Goal: Task Accomplishment & Management: Use online tool/utility

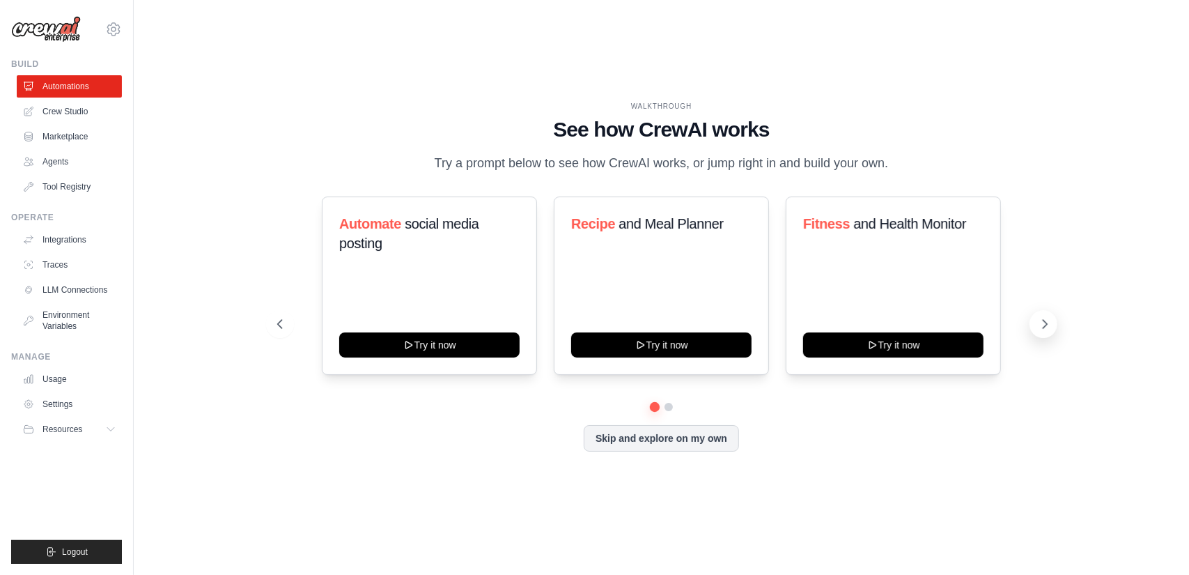
click at [1045, 320] on icon at bounding box center [1045, 324] width 14 height 14
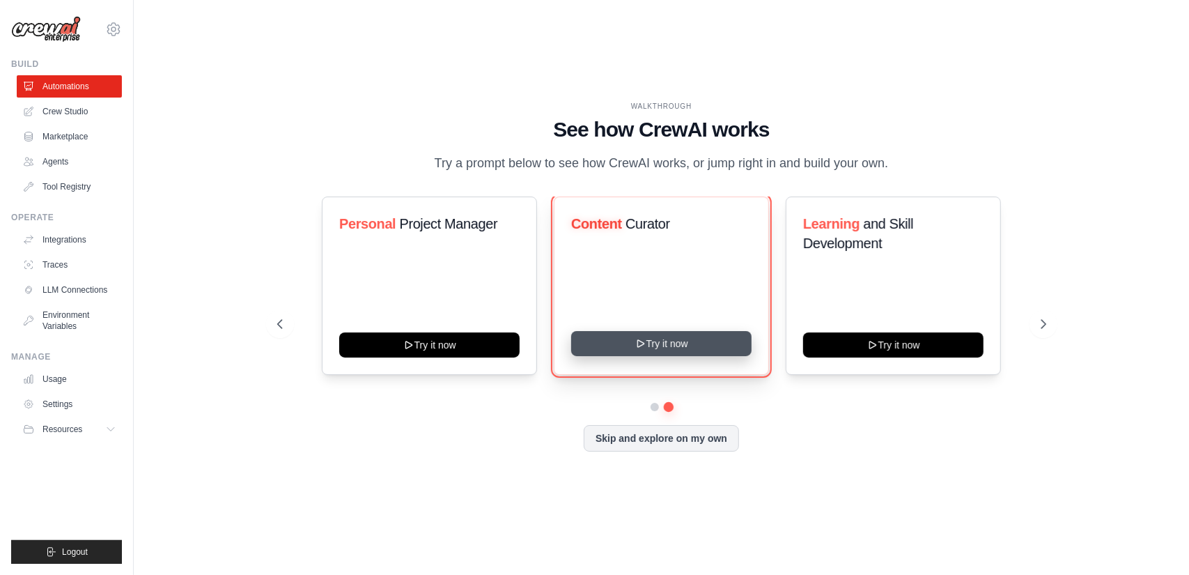
click at [652, 339] on button "Try it now" at bounding box center [661, 343] width 180 height 25
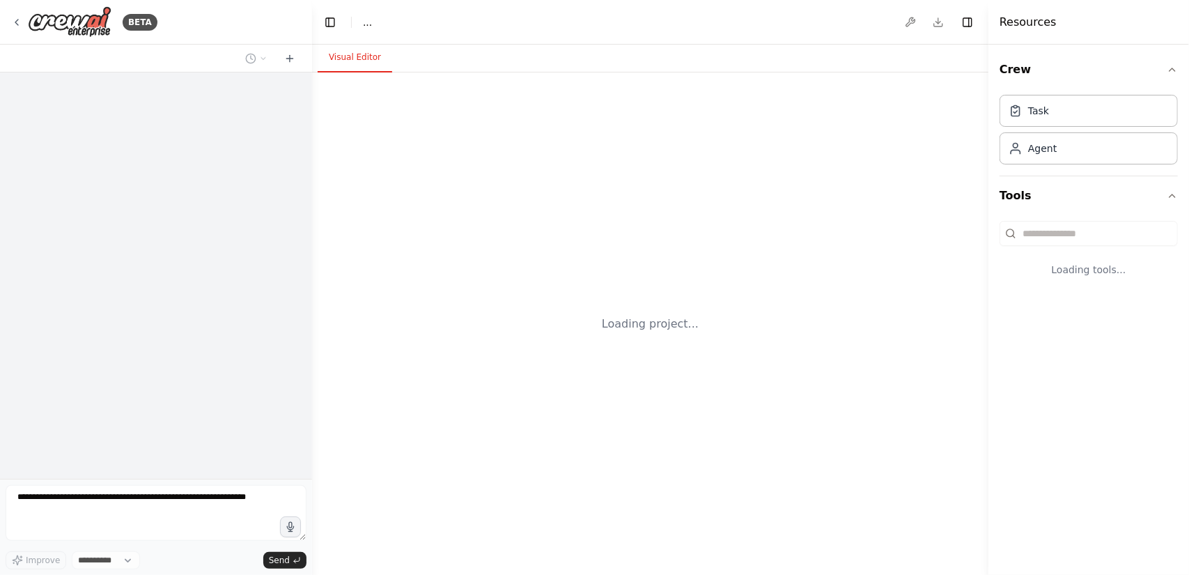
select select "****"
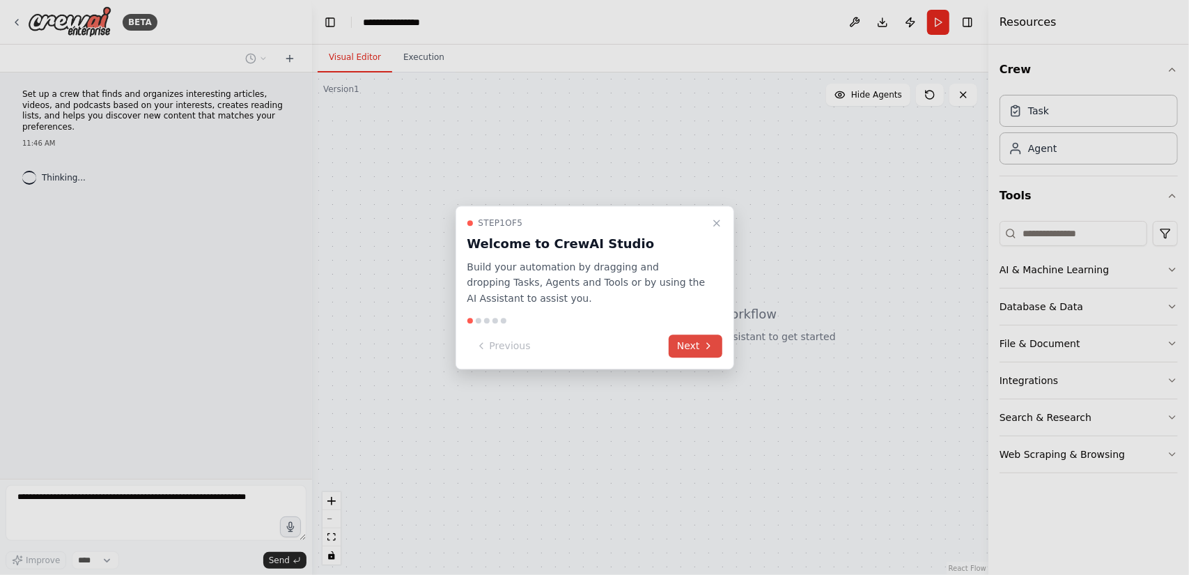
click at [696, 343] on button "Next" at bounding box center [696, 345] width 54 height 23
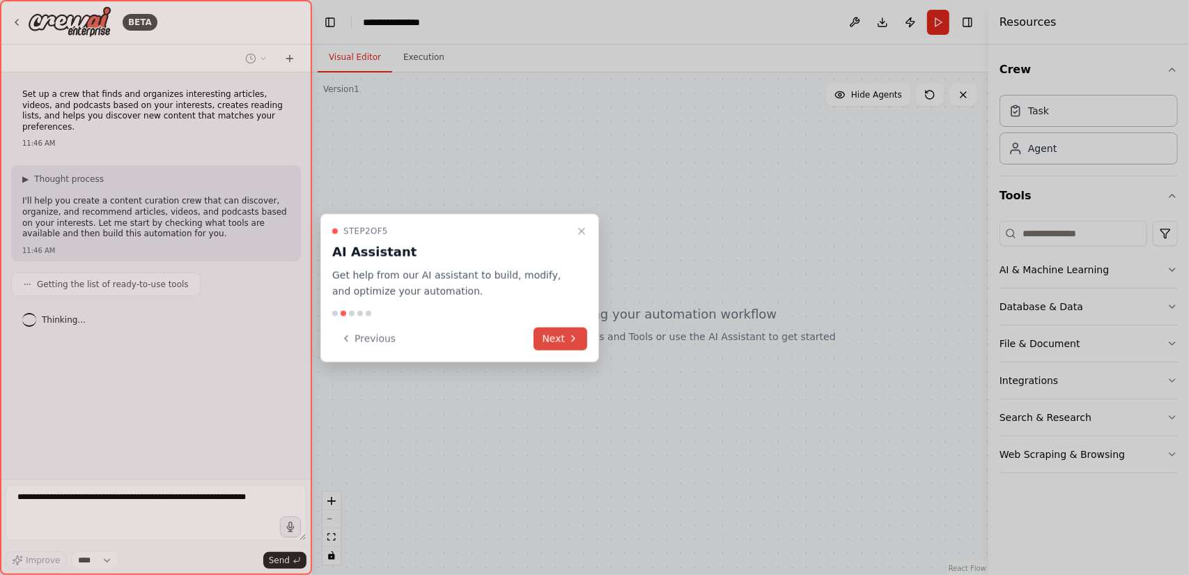
click at [560, 338] on button "Next" at bounding box center [561, 338] width 54 height 23
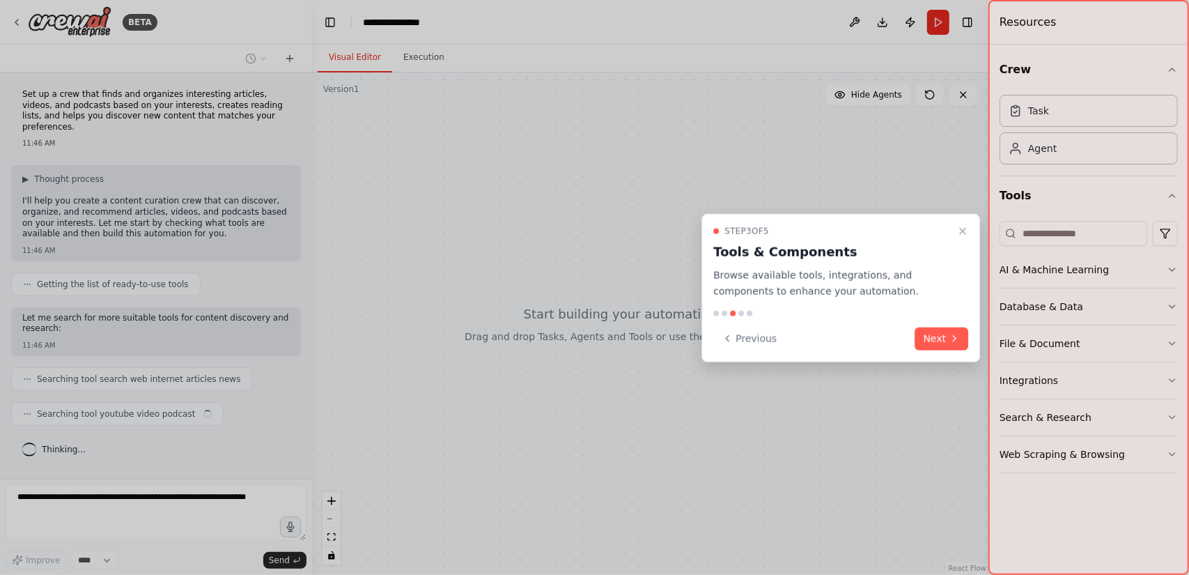
click at [921, 332] on button "Next" at bounding box center [942, 338] width 54 height 23
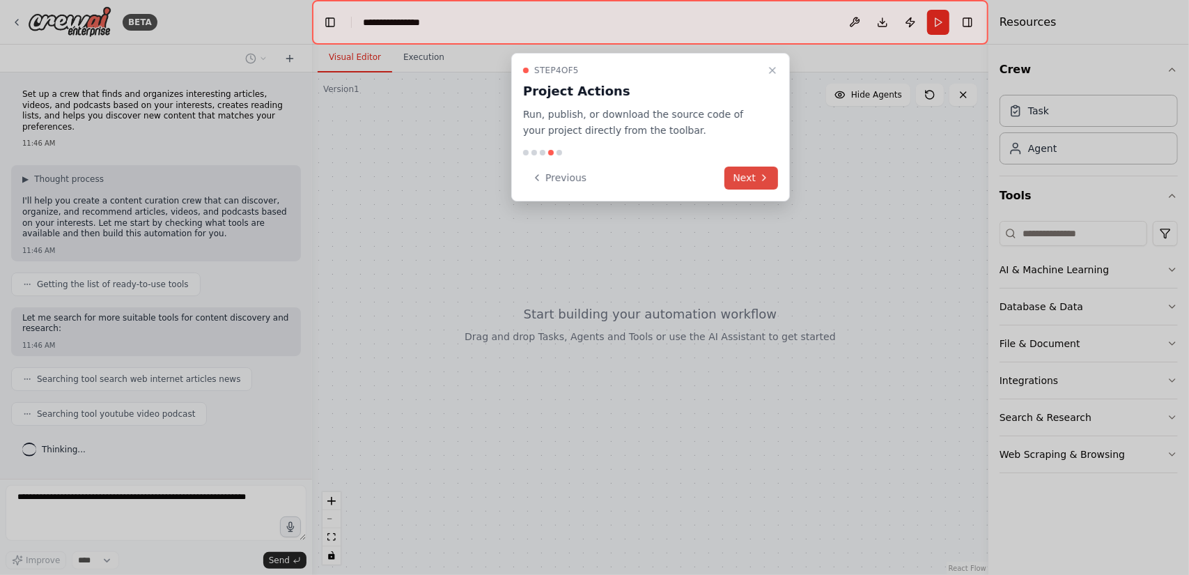
scroll to position [14, 0]
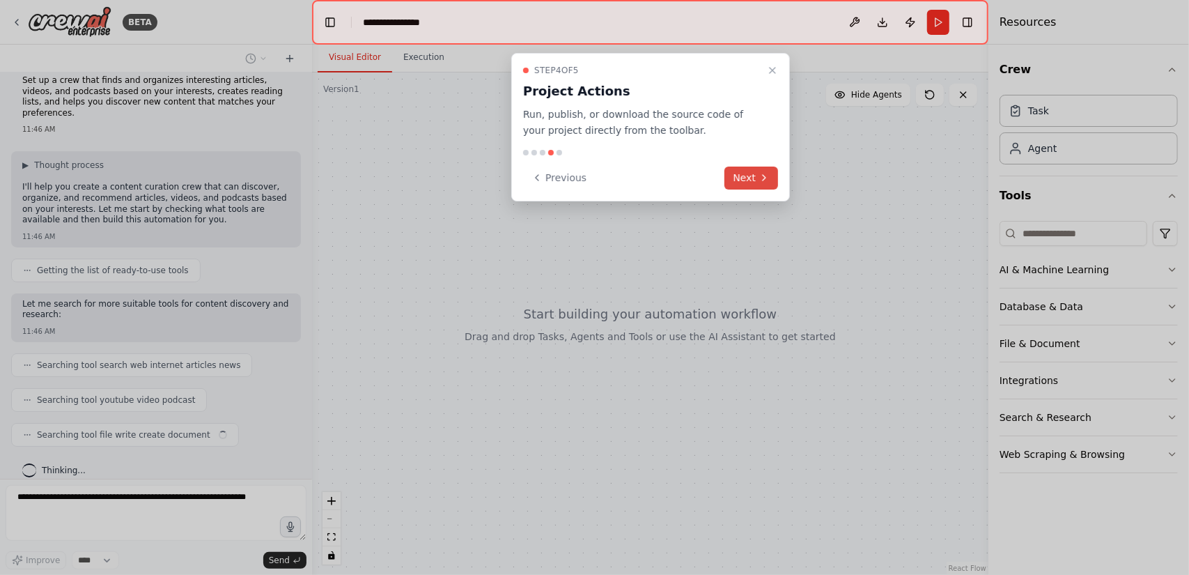
click at [749, 184] on button "Next" at bounding box center [751, 177] width 54 height 23
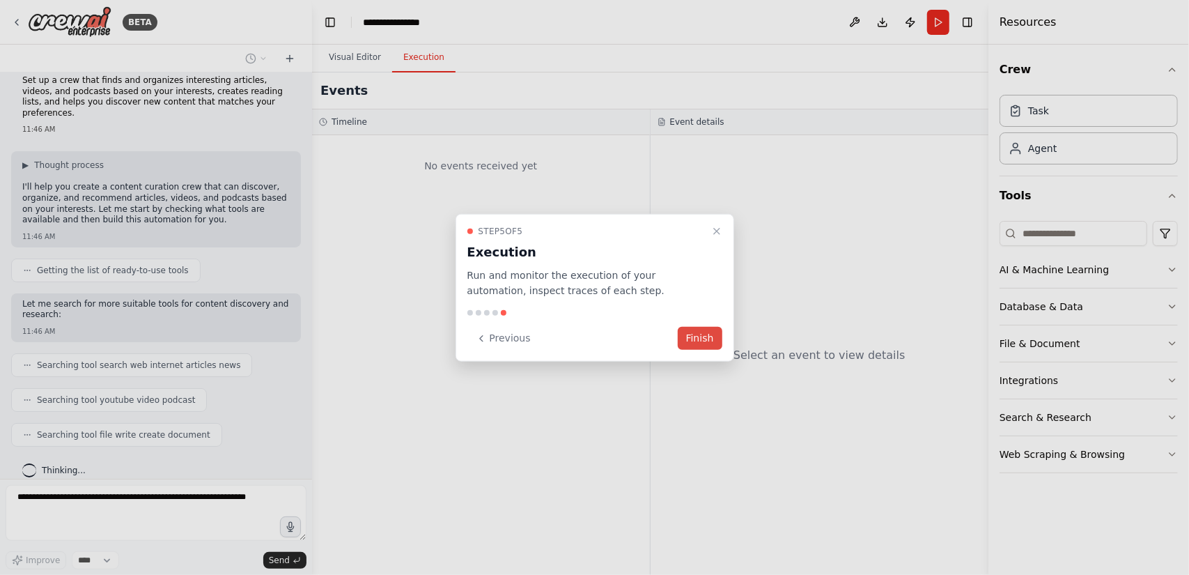
scroll to position [49, 0]
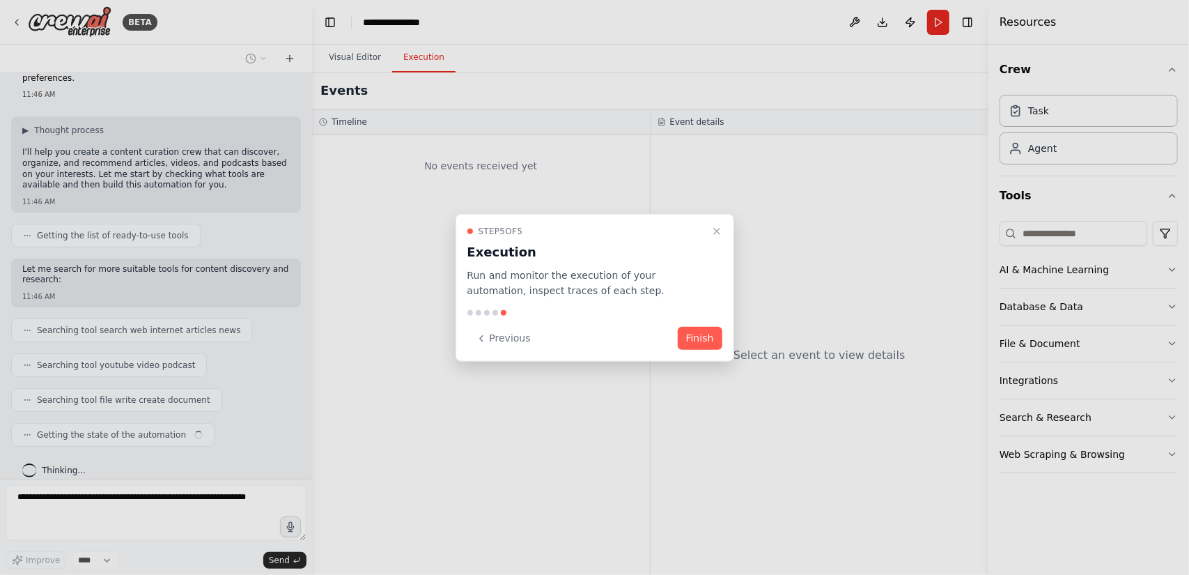
click at [701, 335] on button "Finish" at bounding box center [700, 338] width 45 height 23
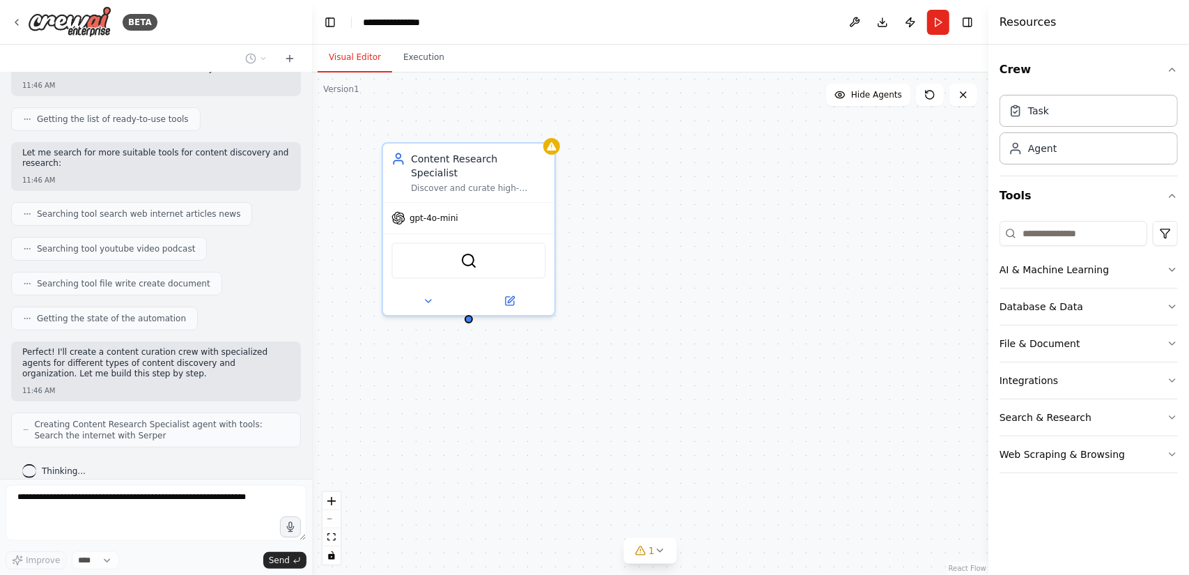
scroll to position [210, 0]
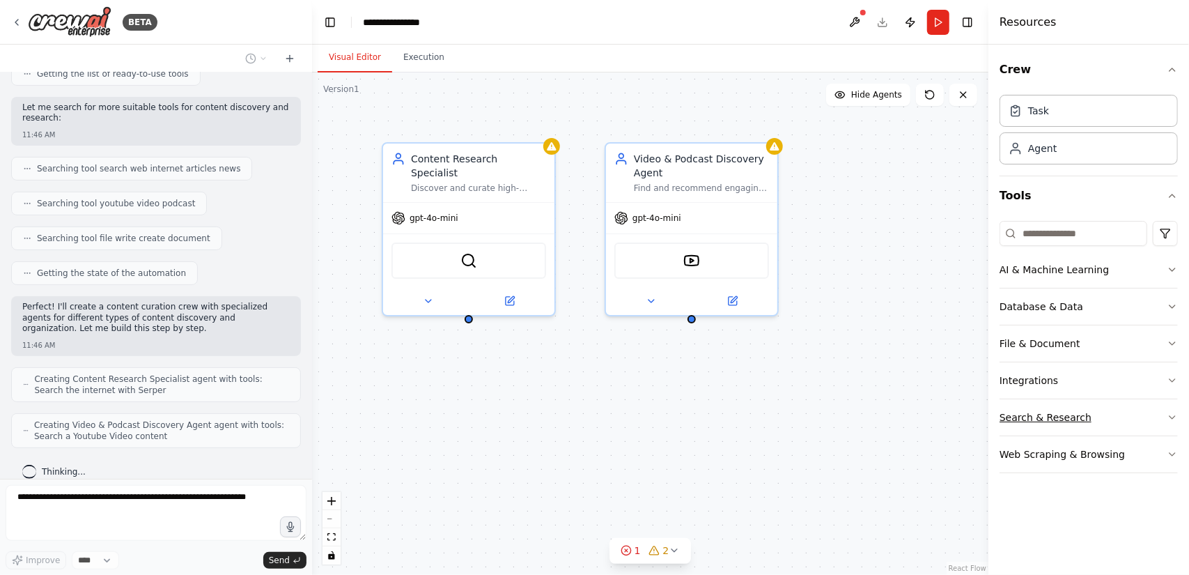
click at [1155, 420] on button "Search & Research" at bounding box center [1089, 417] width 178 height 36
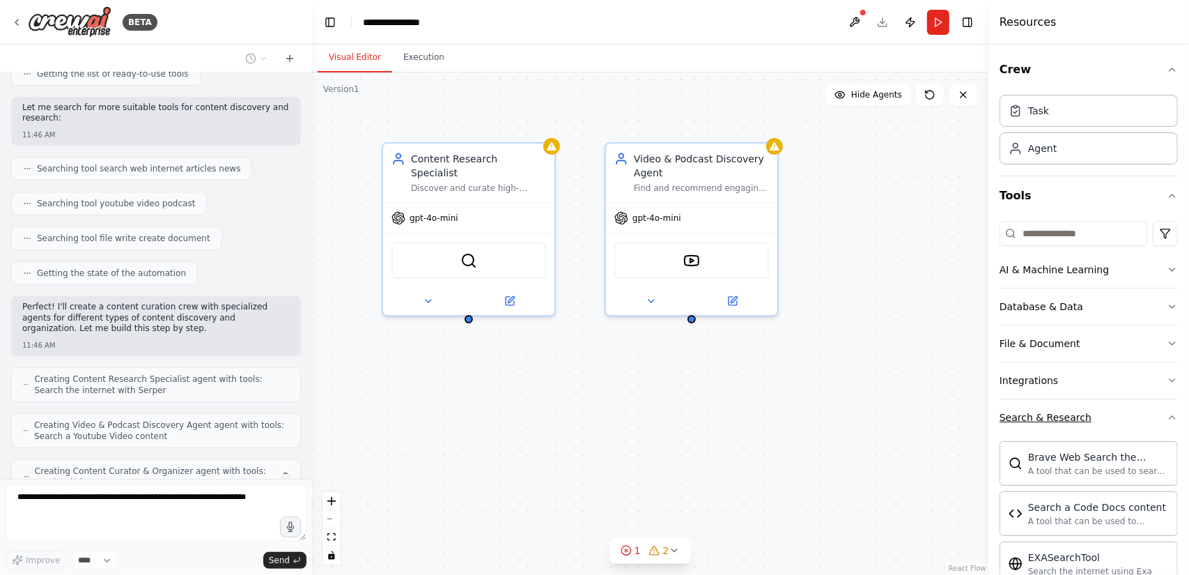
scroll to position [256, 0]
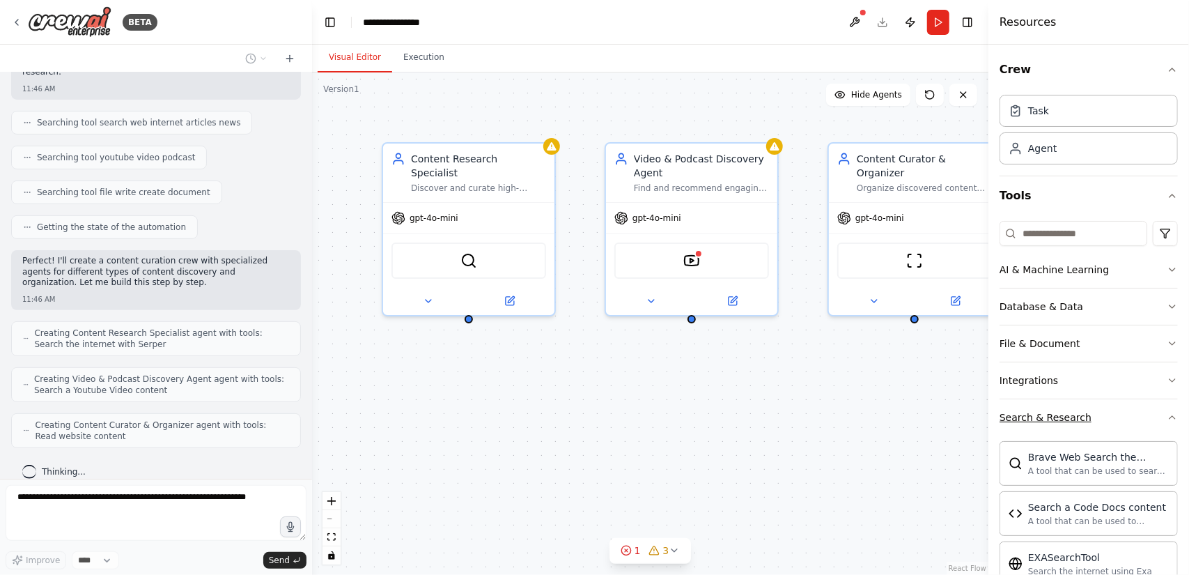
click at [1167, 413] on icon "button" at bounding box center [1172, 417] width 11 height 11
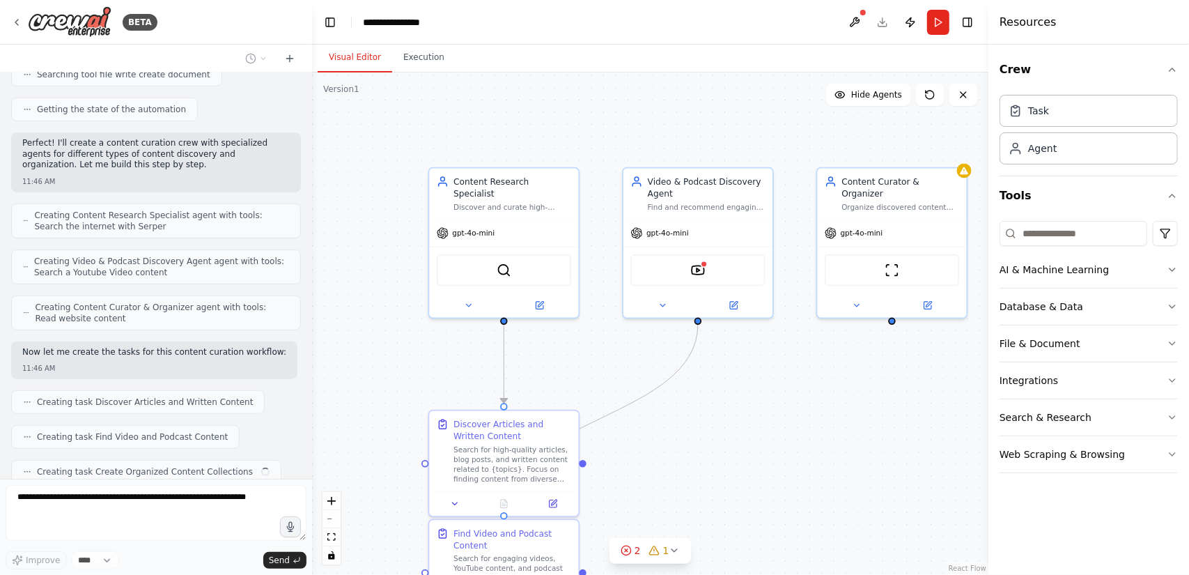
scroll to position [408, 0]
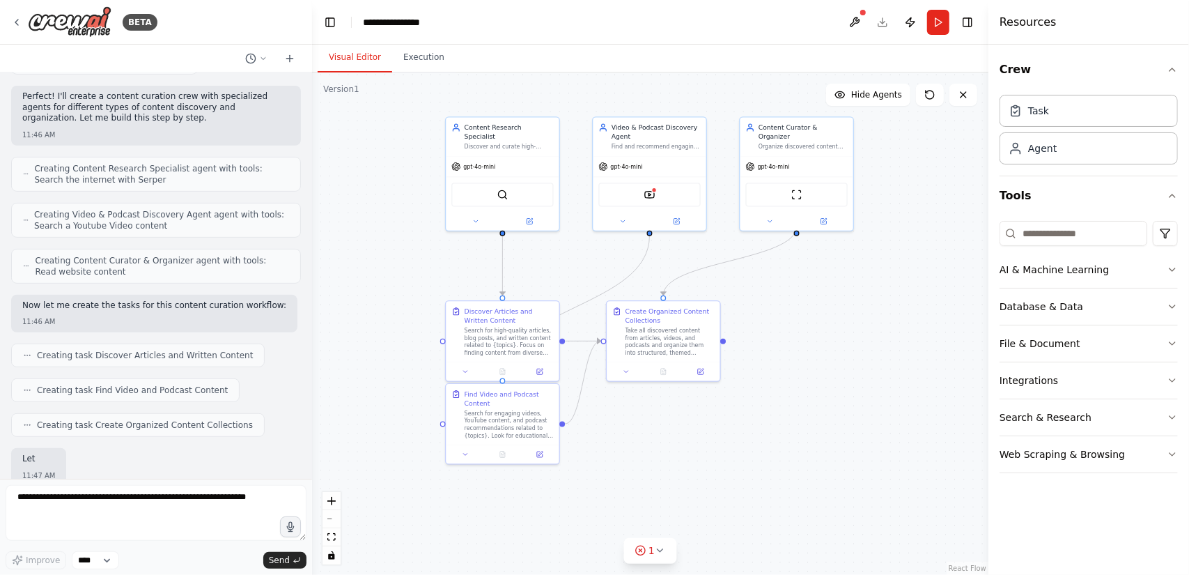
drag, startPoint x: 832, startPoint y: 394, endPoint x: 781, endPoint y: 318, distance: 90.8
click at [781, 318] on div ".deletable-edge-delete-btn { width: 20px; height: 20px; border: 0px solid #ffff…" at bounding box center [650, 323] width 676 height 502
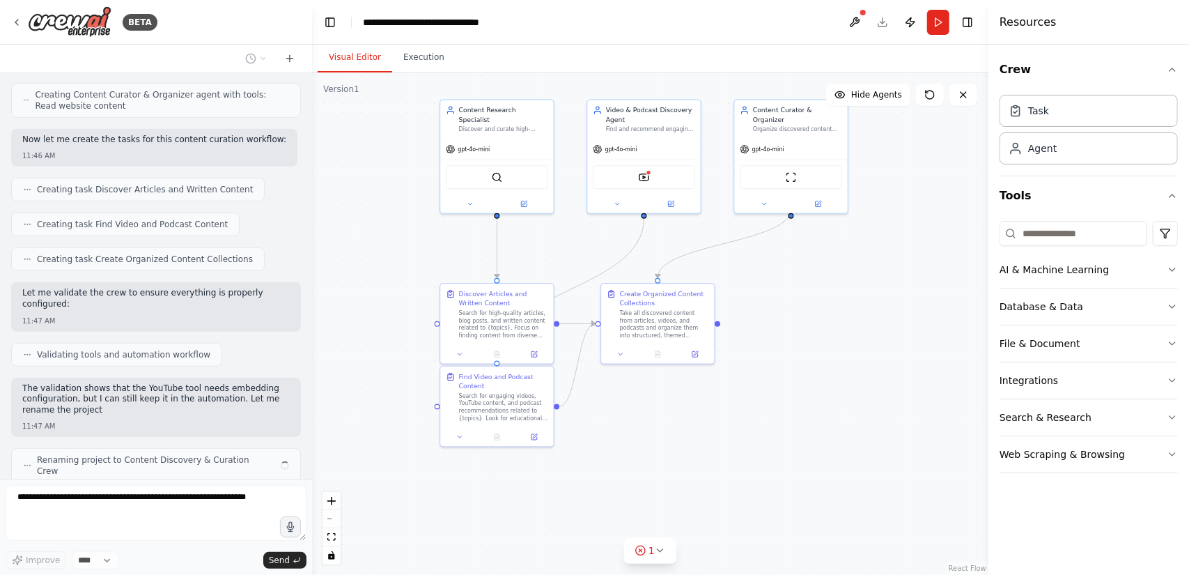
scroll to position [597, 0]
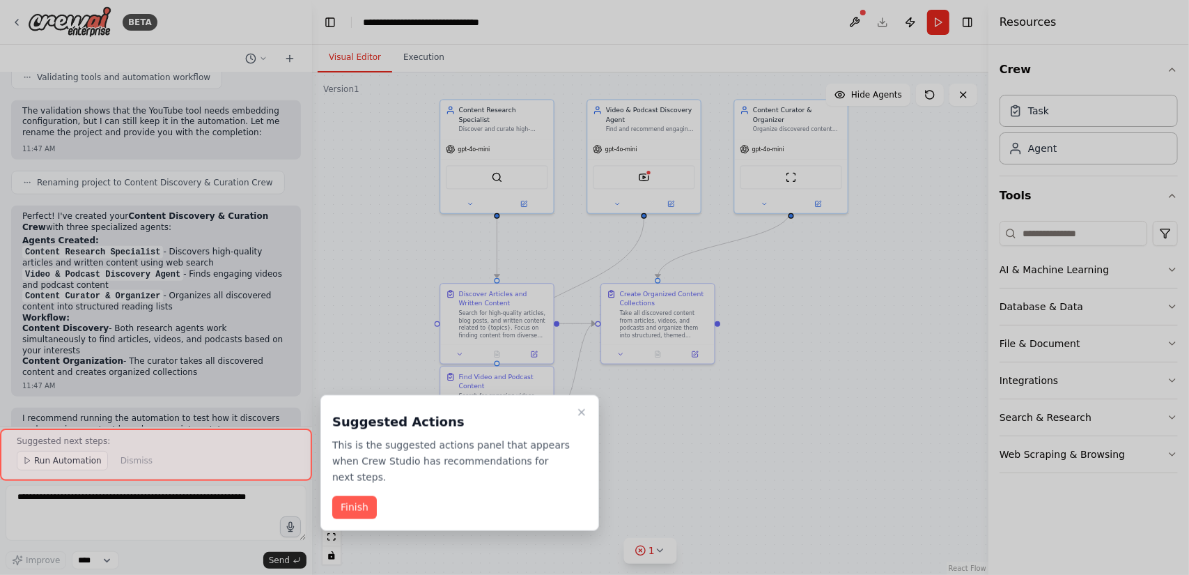
click at [367, 496] on button "Finish" at bounding box center [354, 507] width 45 height 23
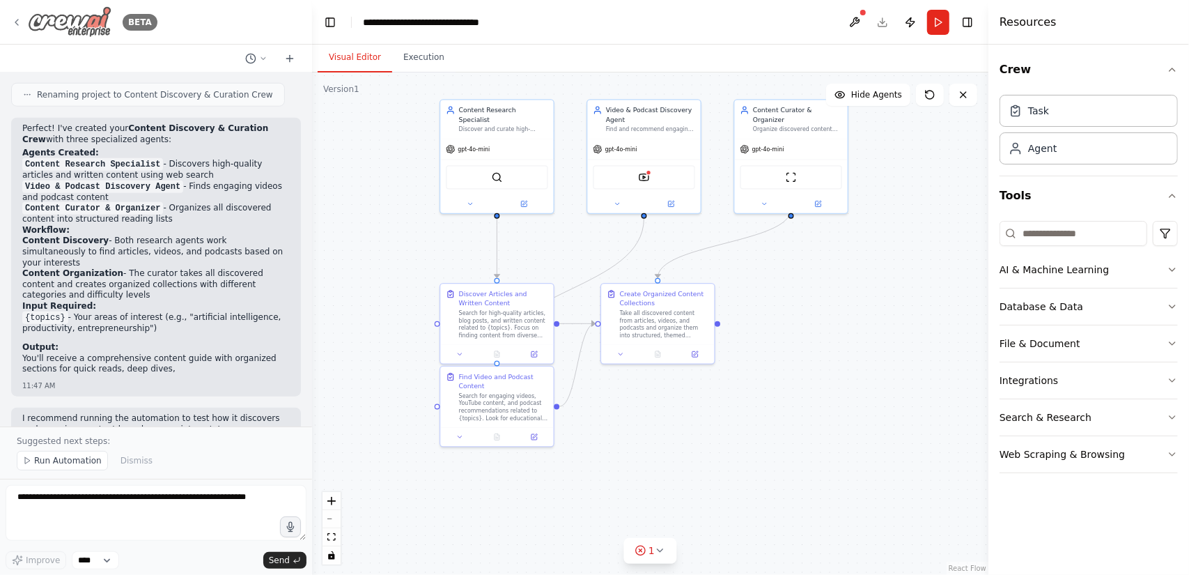
click at [20, 24] on icon at bounding box center [16, 22] width 11 height 11
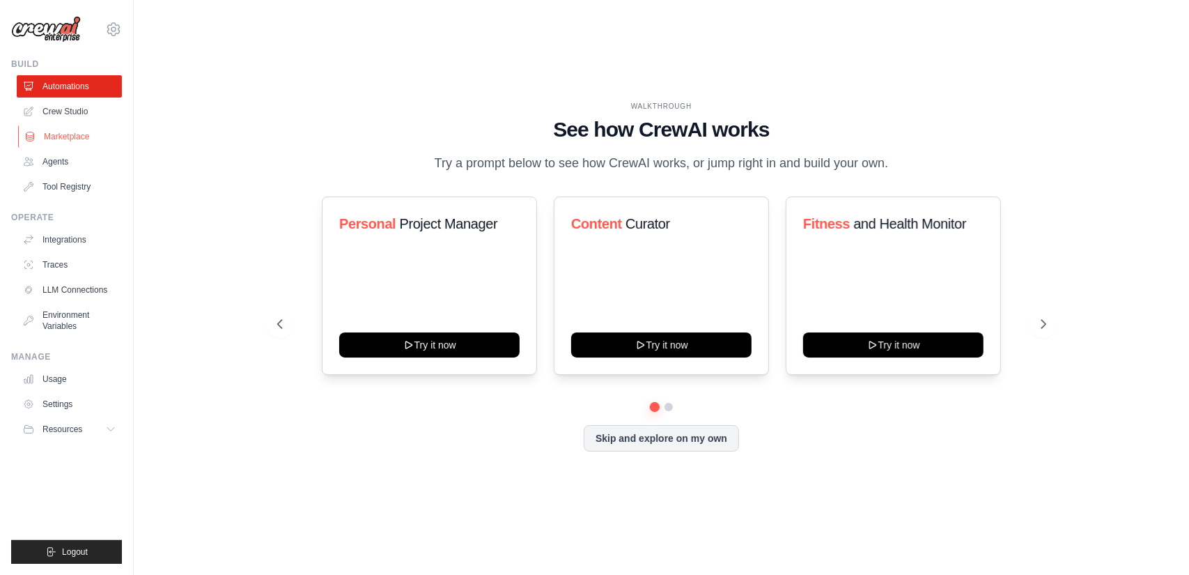
click at [68, 140] on link "Marketplace" at bounding box center [70, 136] width 105 height 22
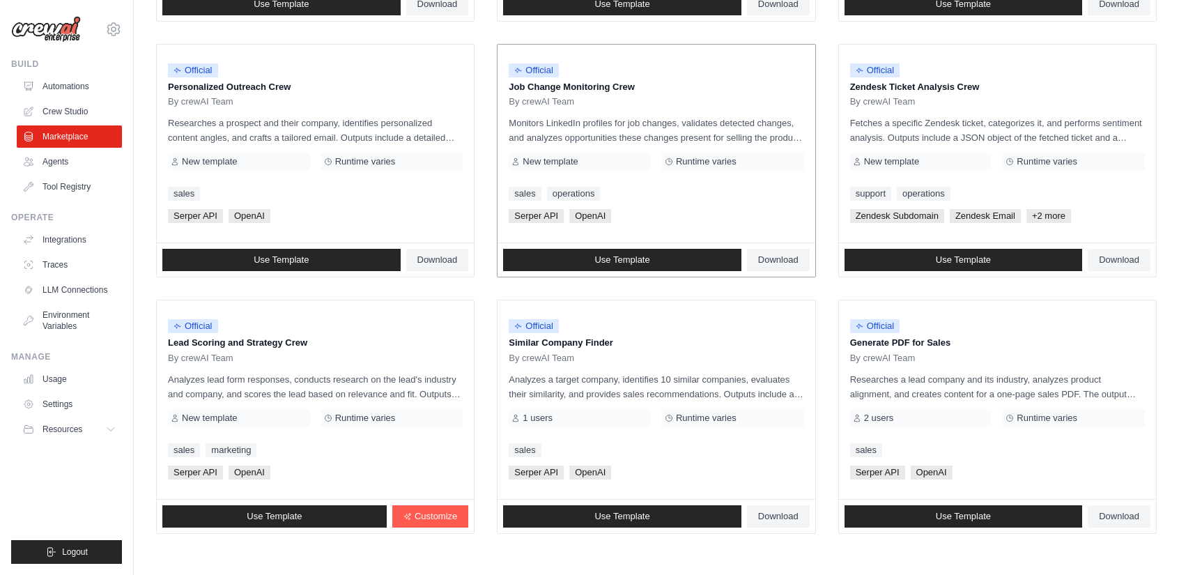
scroll to position [713, 0]
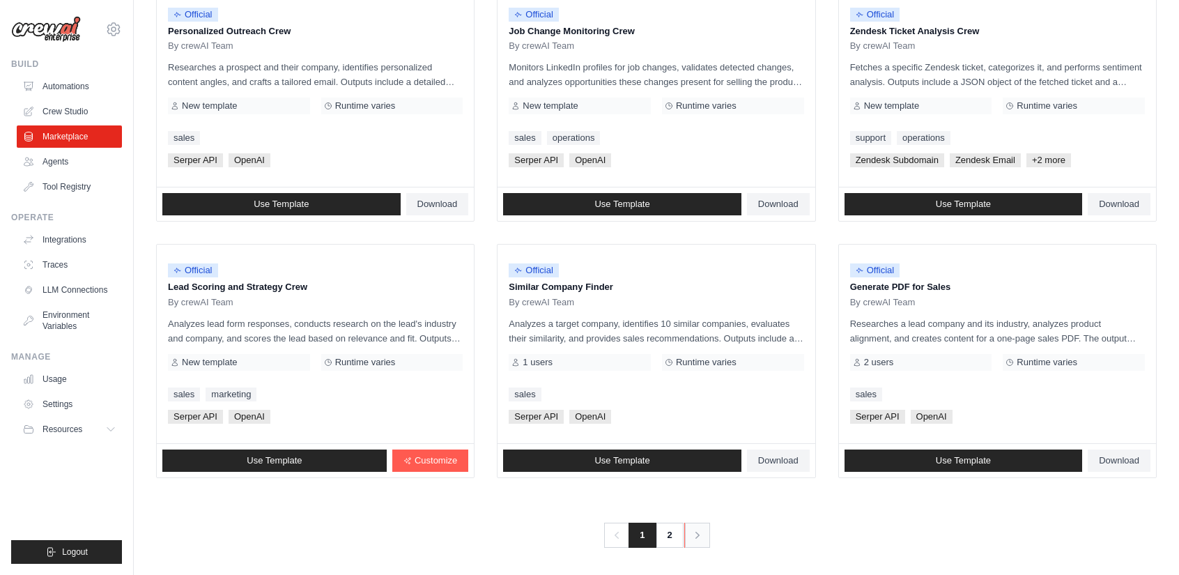
click at [698, 530] on icon "Pagination" at bounding box center [697, 535] width 14 height 14
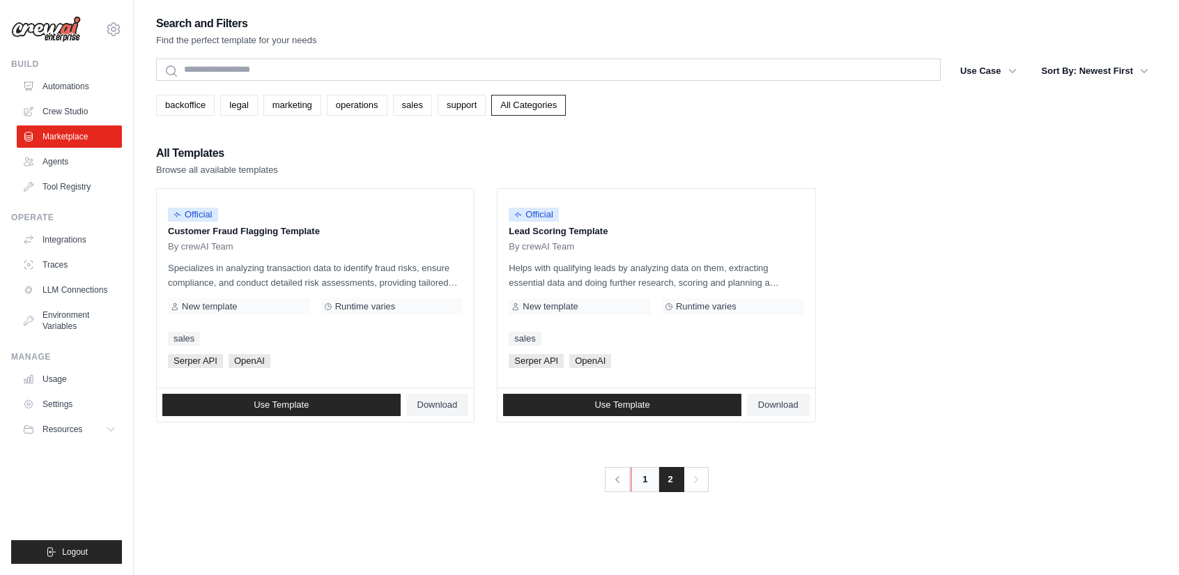
click at [645, 476] on link "1" at bounding box center [644, 479] width 28 height 25
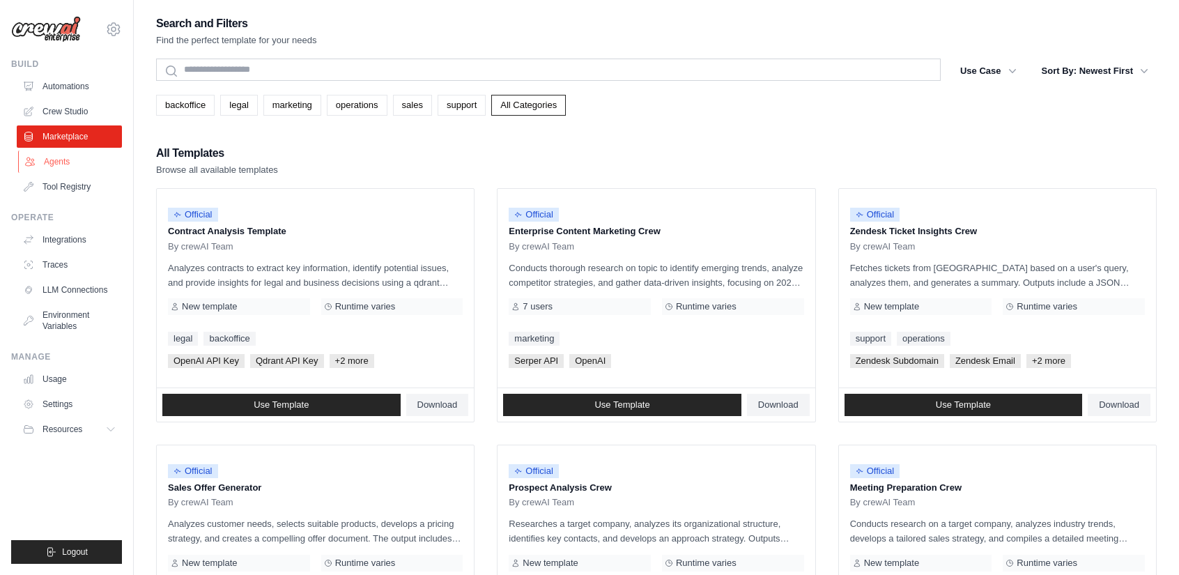
click at [62, 160] on link "Agents" at bounding box center [70, 161] width 105 height 22
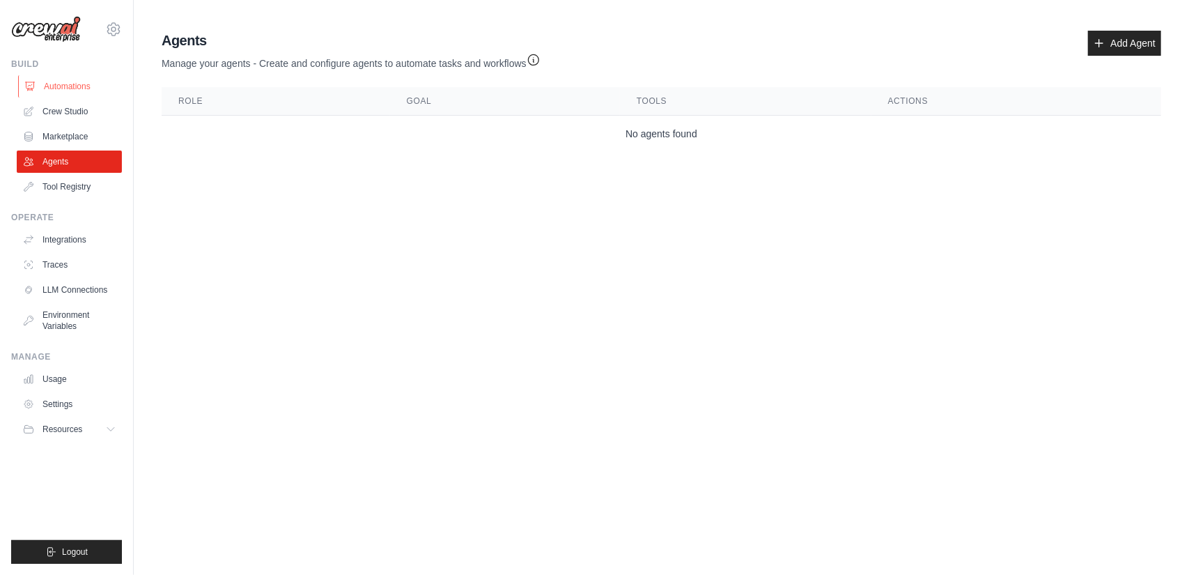
click at [69, 90] on link "Automations" at bounding box center [70, 86] width 105 height 22
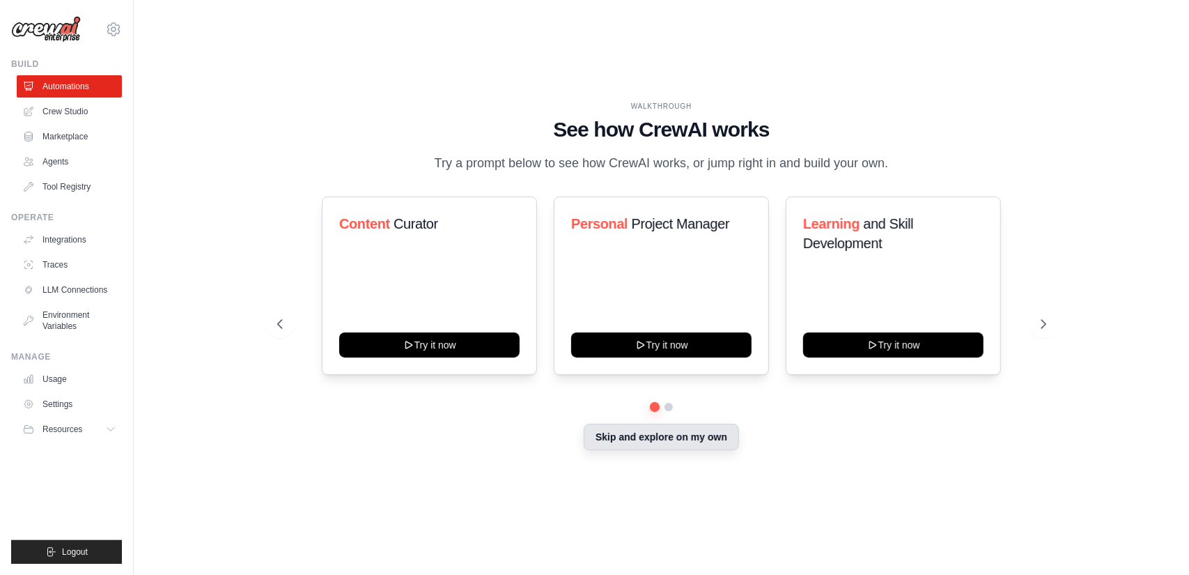
click at [709, 433] on button "Skip and explore on my own" at bounding box center [661, 436] width 155 height 26
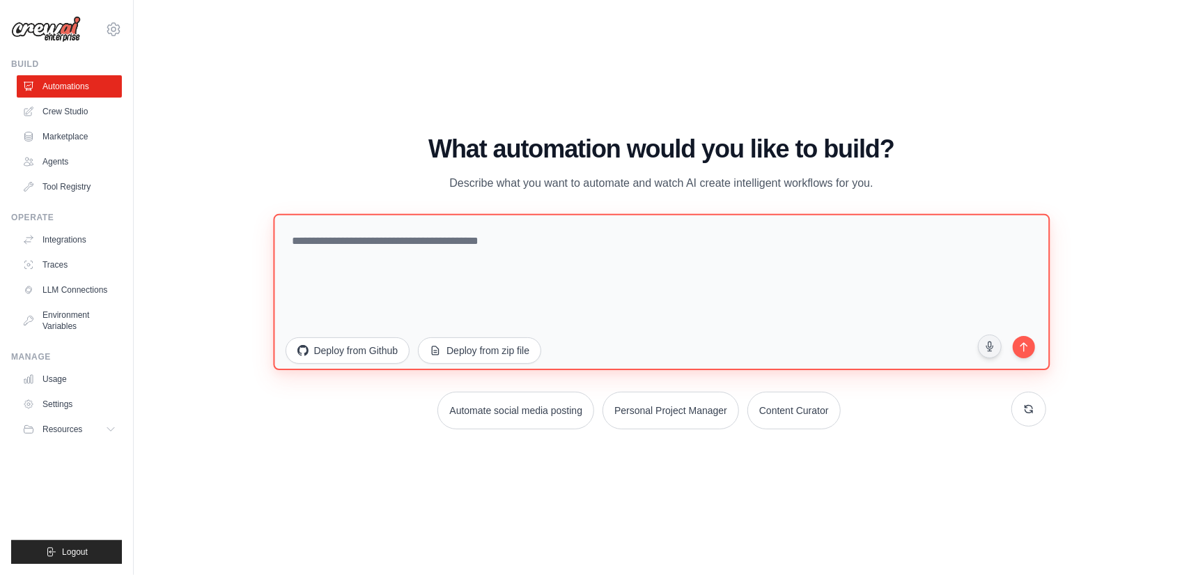
click at [515, 258] on textarea at bounding box center [661, 291] width 777 height 156
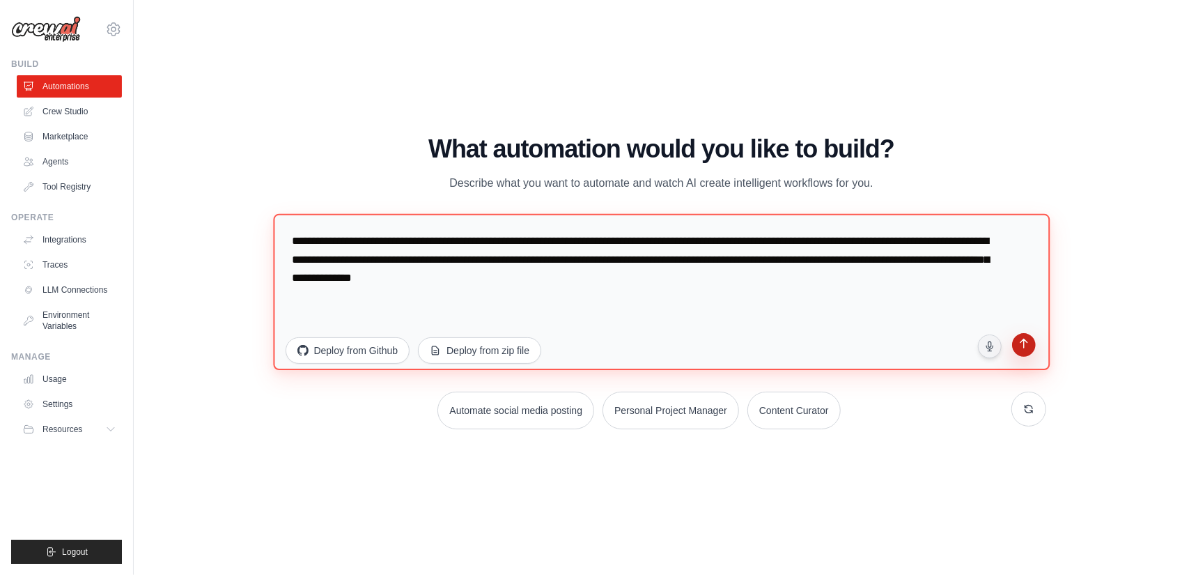
type textarea "**********"
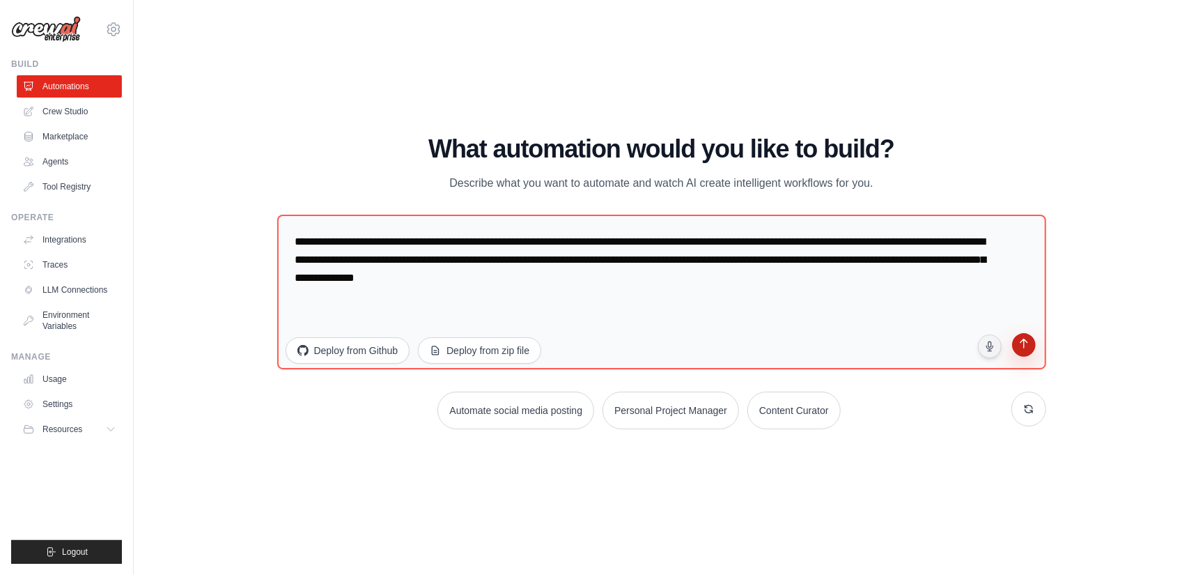
click at [1023, 345] on icon "submit" at bounding box center [1023, 344] width 13 height 13
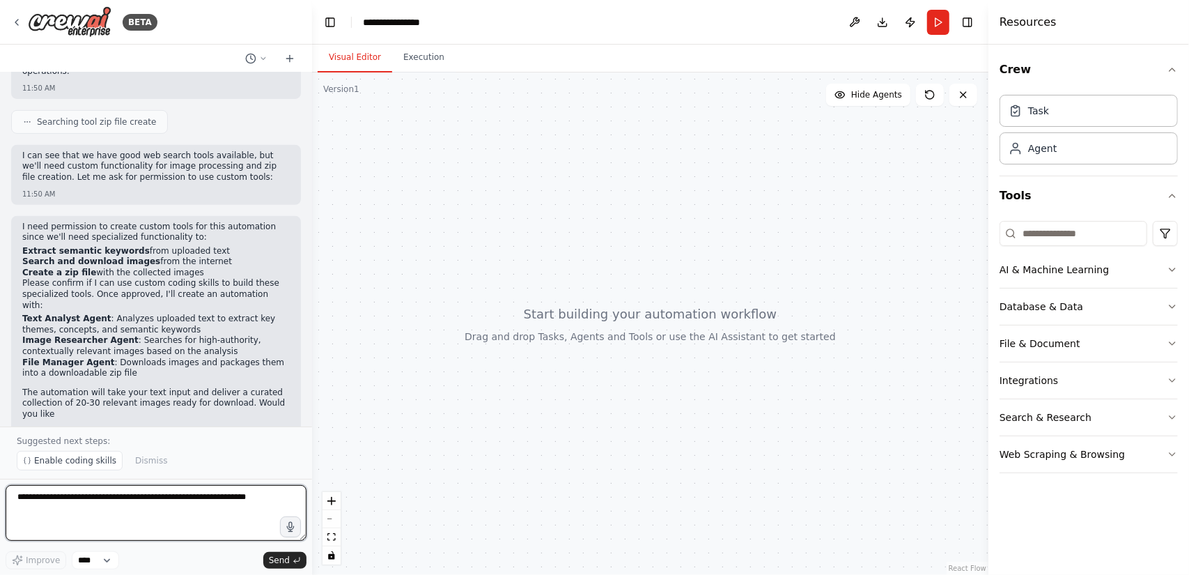
scroll to position [409, 0]
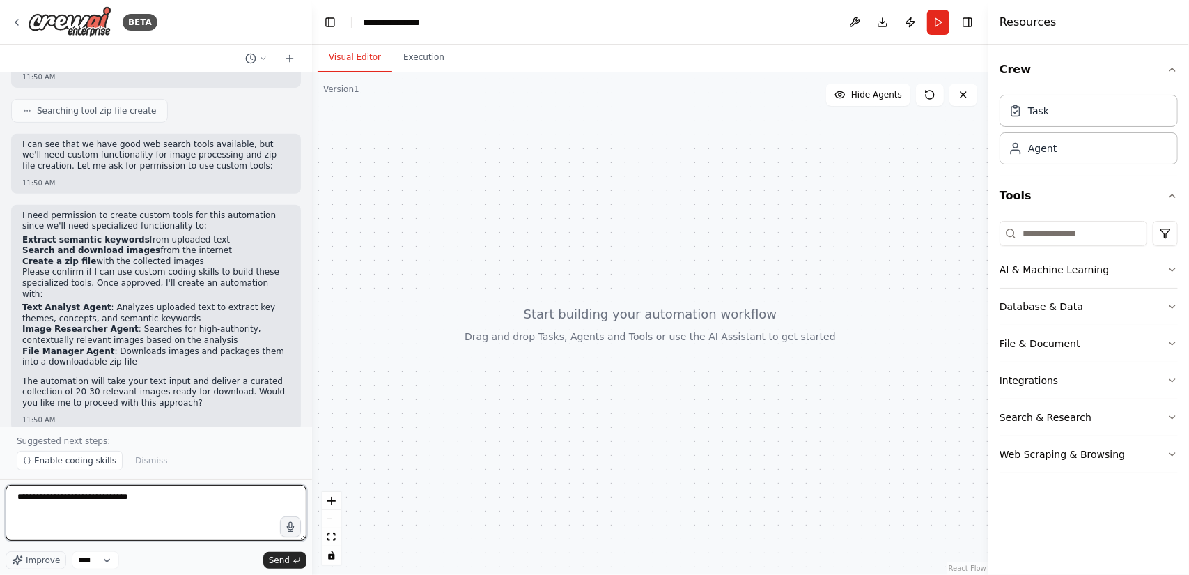
paste textarea "**********"
type textarea "**********"
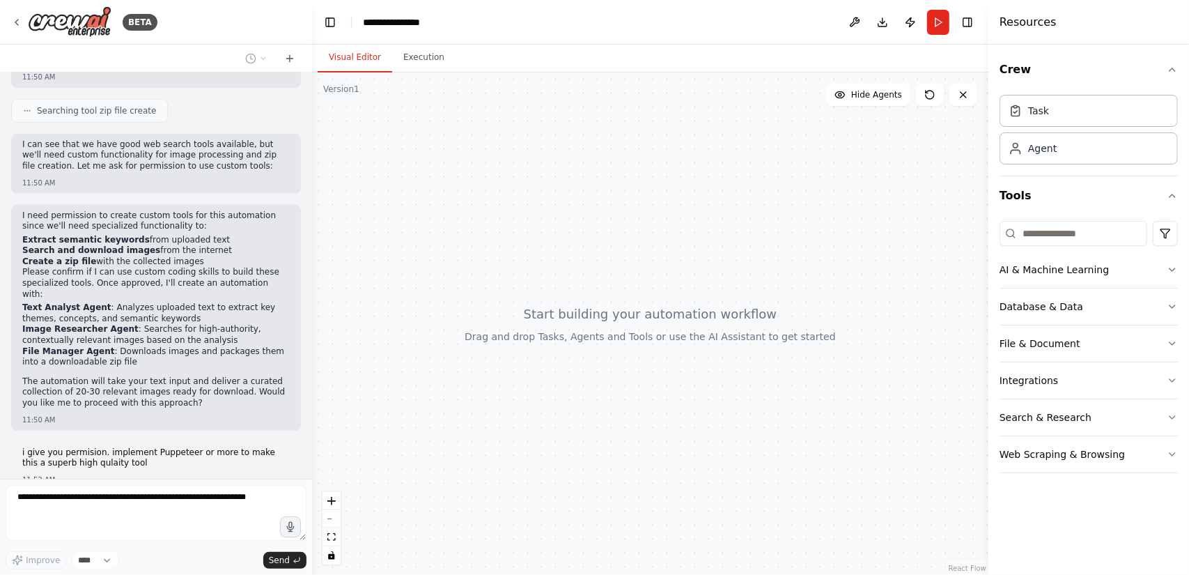
scroll to position [453, 0]
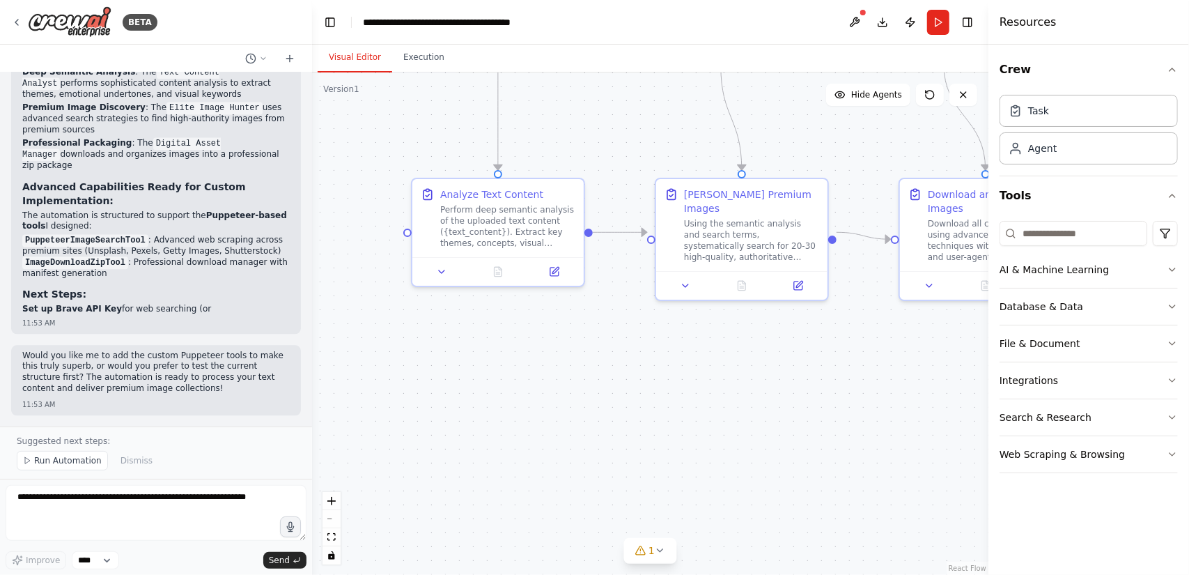
drag, startPoint x: 313, startPoint y: 390, endPoint x: 342, endPoint y: 141, distance: 250.3
click at [342, 141] on div ".deletable-edge-delete-btn { width: 20px; height: 20px; border: 0px solid #ffff…" at bounding box center [650, 323] width 676 height 502
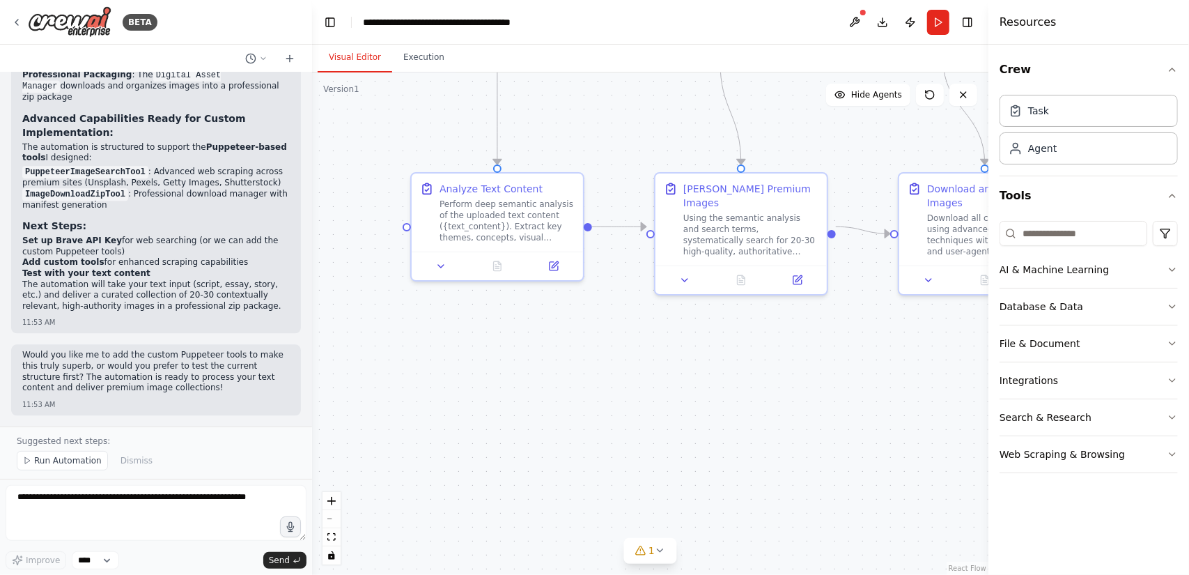
scroll to position [2553, 0]
click at [113, 508] on textarea at bounding box center [156, 513] width 301 height 56
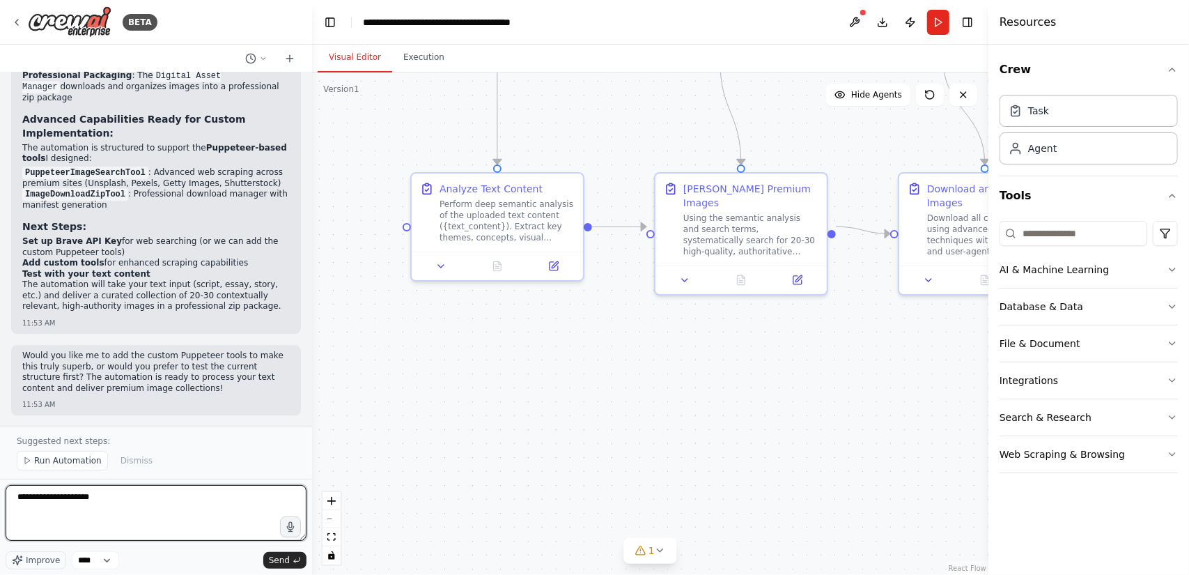
type textarea "**********"
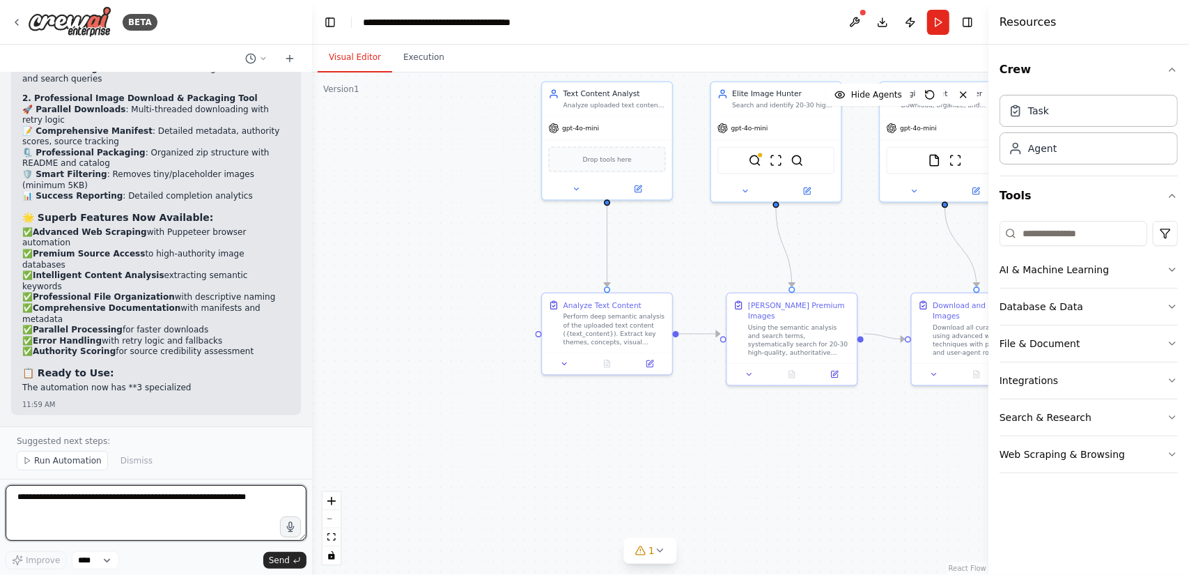
scroll to position [6710, 0]
